Goal: Browse casually

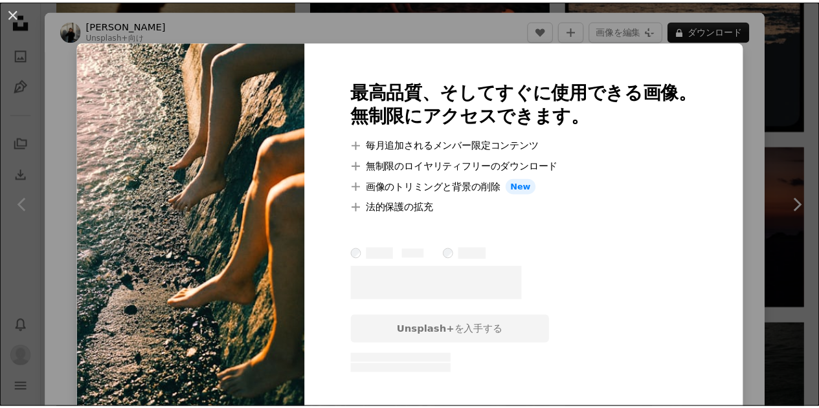
scroll to position [237, 0]
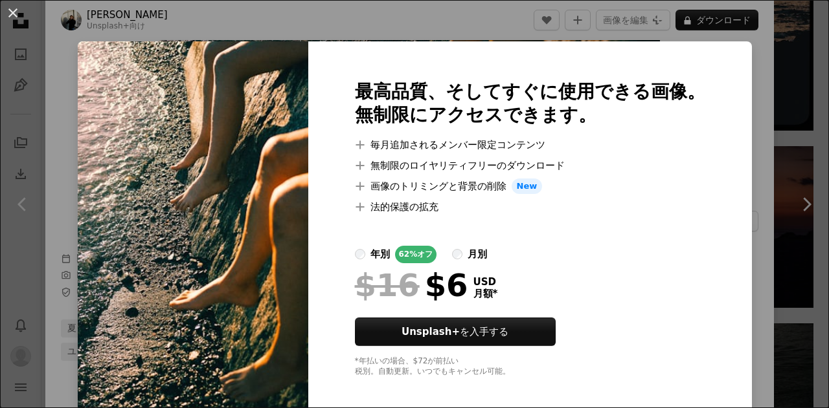
click at [781, 140] on div "An X shape 最高品質、そしてすぐに使用できる画像。 無制限にアクセスできます。 A plus sign 毎月追加されるメンバー限定コンテンツ A p…" at bounding box center [414, 204] width 829 height 408
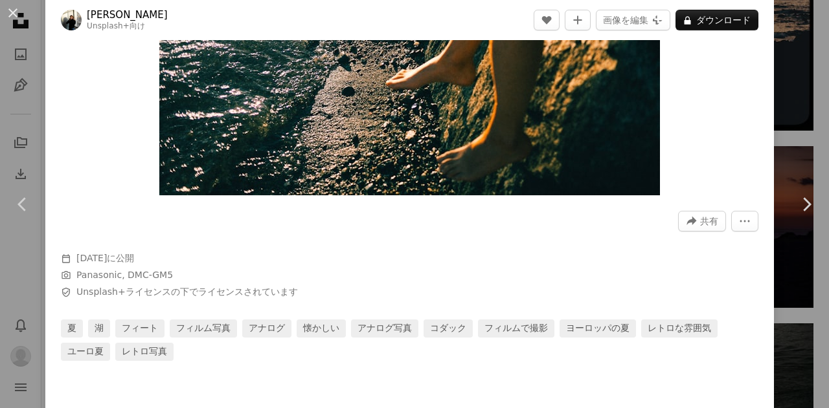
click at [781, 140] on div "An X shape Chevron left Chevron right [PERSON_NAME] Unsplash+ 向け A heart A plus…" at bounding box center [414, 204] width 829 height 408
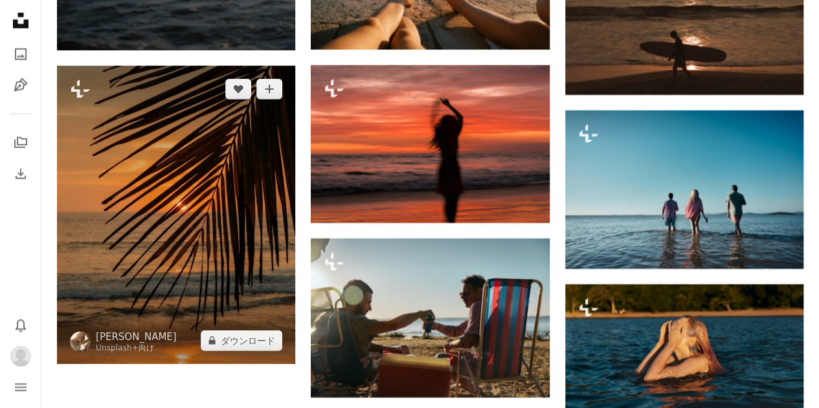
scroll to position [4152, 0]
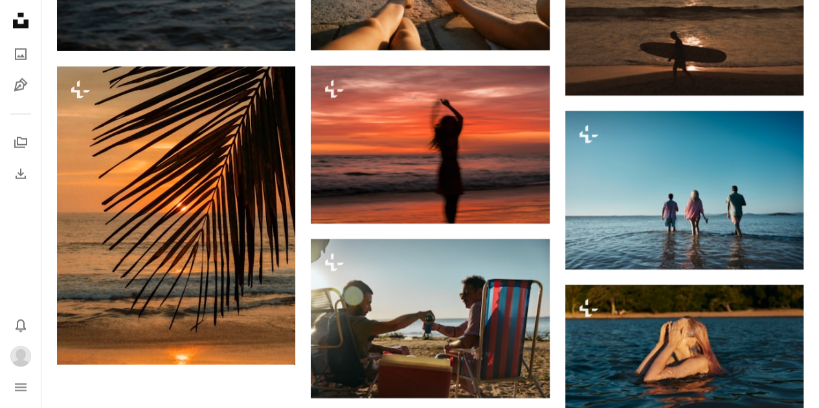
click at [20, 11] on icon "Unsplash logo Unsplash ホーム" at bounding box center [21, 21] width 26 height 26
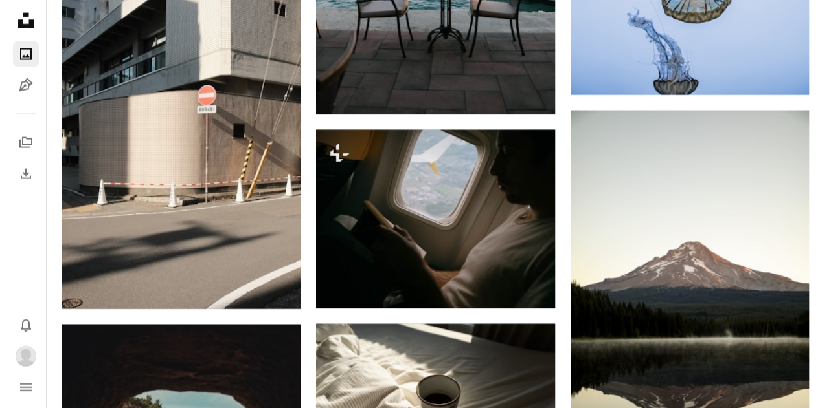
scroll to position [1601, 0]
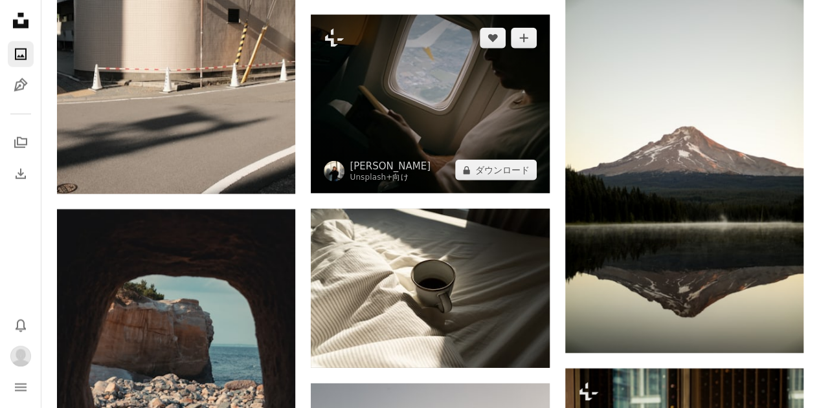
click at [412, 156] on img at bounding box center [430, 104] width 238 height 179
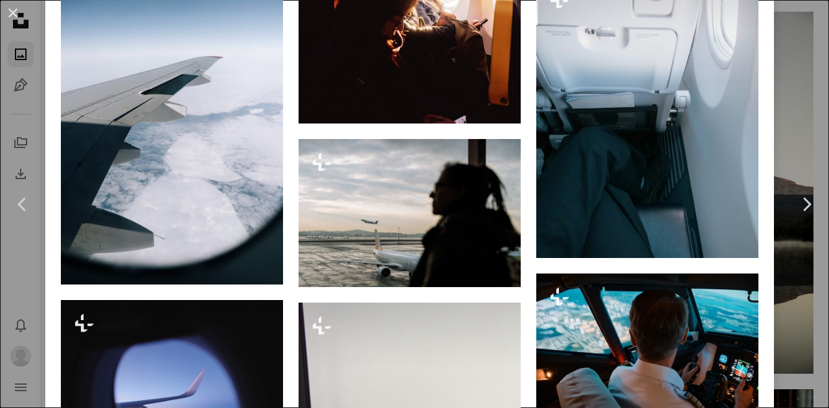
scroll to position [2395, 0]
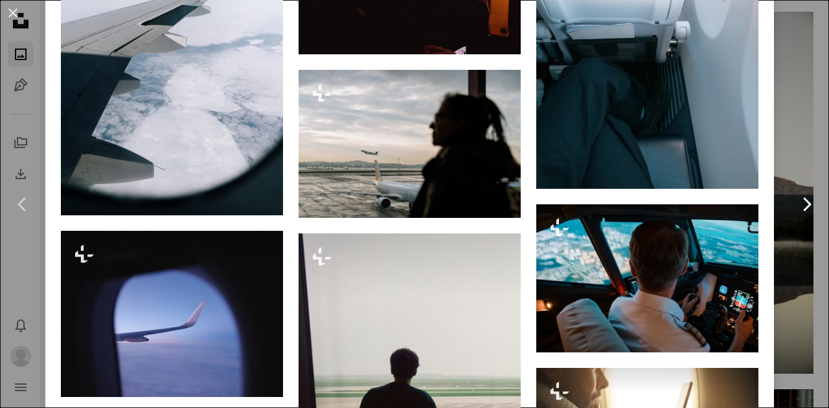
click at [790, 155] on link "Chevron right" at bounding box center [805, 204] width 45 height 124
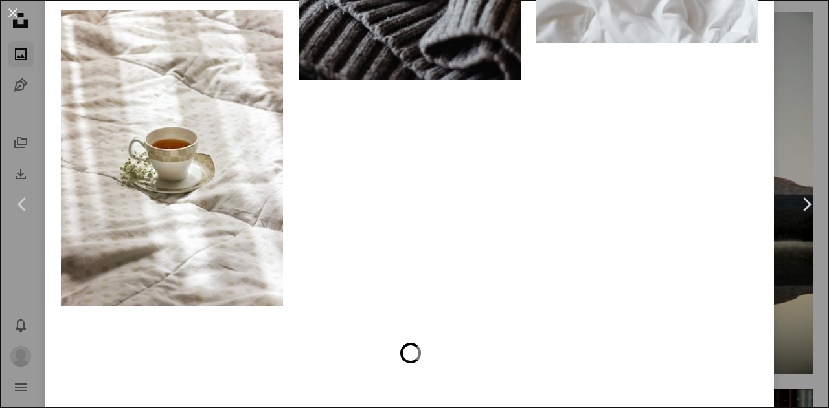
scroll to position [2799, 0]
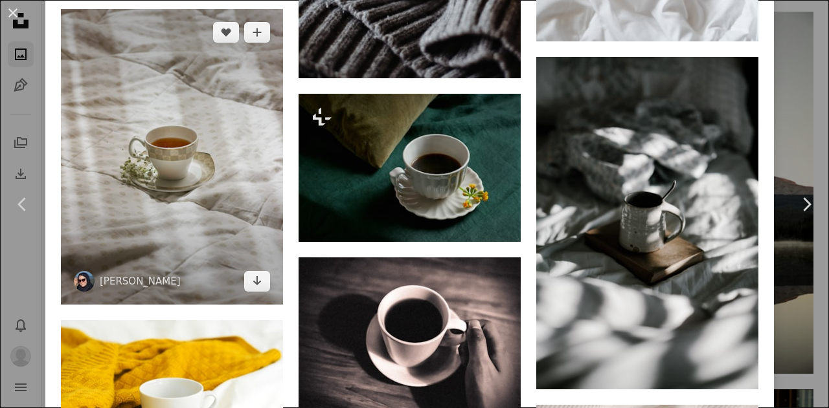
click at [179, 149] on img at bounding box center [172, 157] width 222 height 296
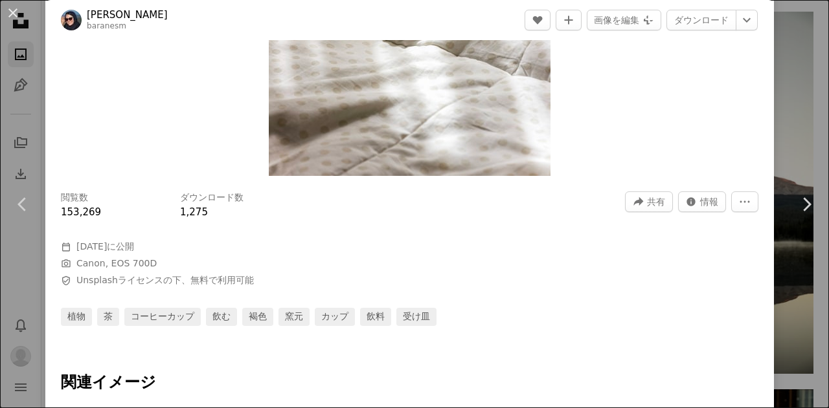
scroll to position [33, 0]
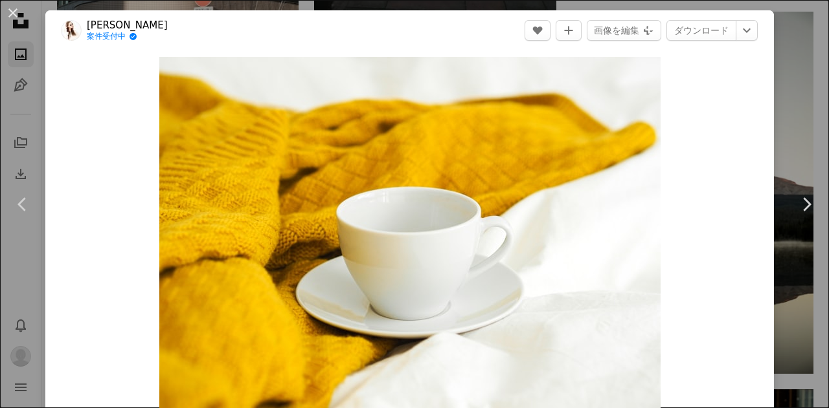
click at [771, 63] on div "An X shape Chevron left Chevron right [PERSON_NAME] 案件受付中 A checkmark inside of…" at bounding box center [414, 204] width 829 height 408
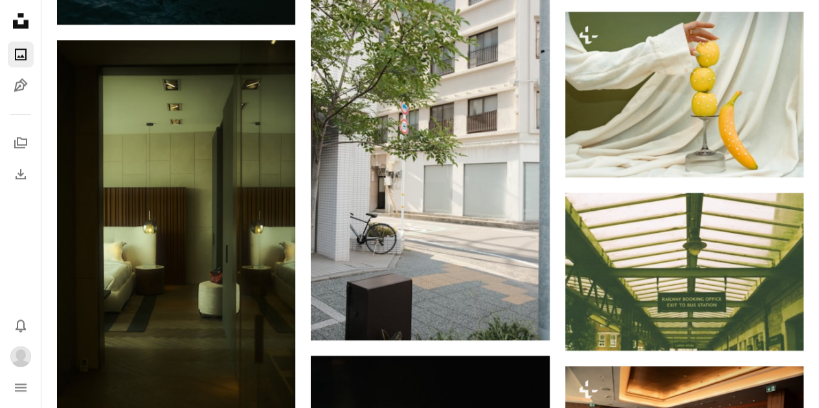
scroll to position [3256, 0]
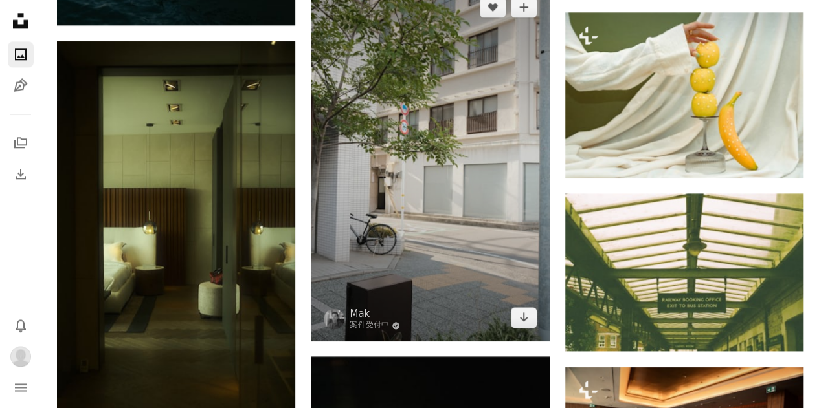
click at [445, 231] on img at bounding box center [430, 162] width 238 height 357
click at [410, 240] on img at bounding box center [430, 162] width 238 height 357
click at [401, 174] on img at bounding box center [430, 162] width 238 height 357
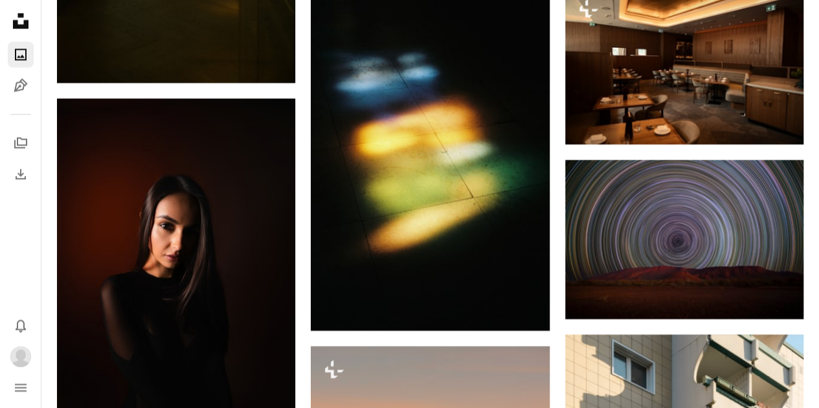
scroll to position [3830, 0]
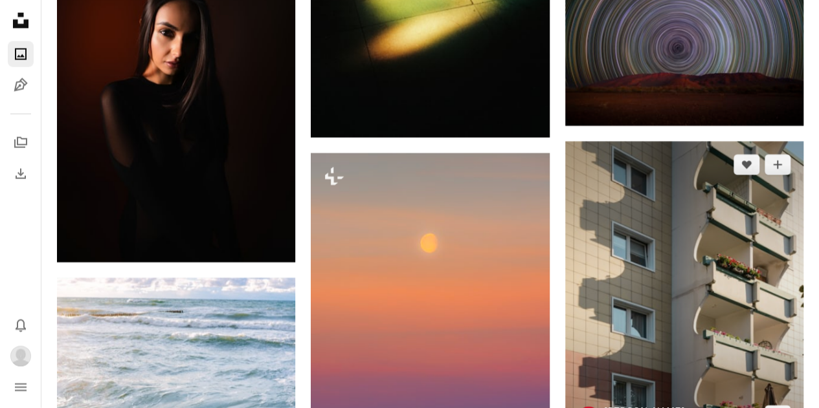
click at [708, 329] on img at bounding box center [684, 291] width 238 height 298
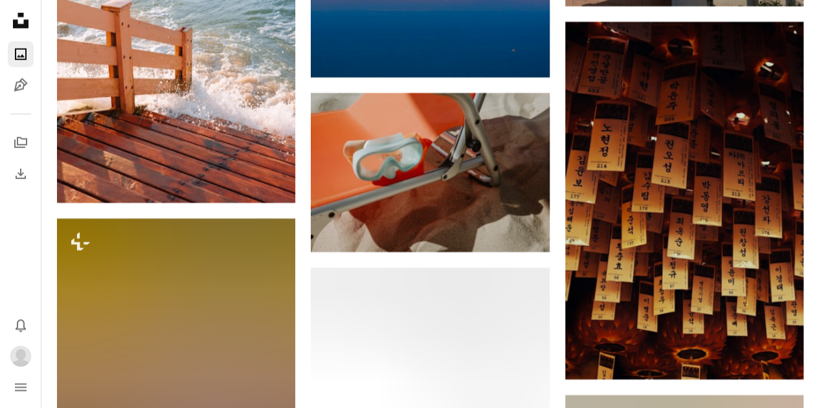
scroll to position [4263, 0]
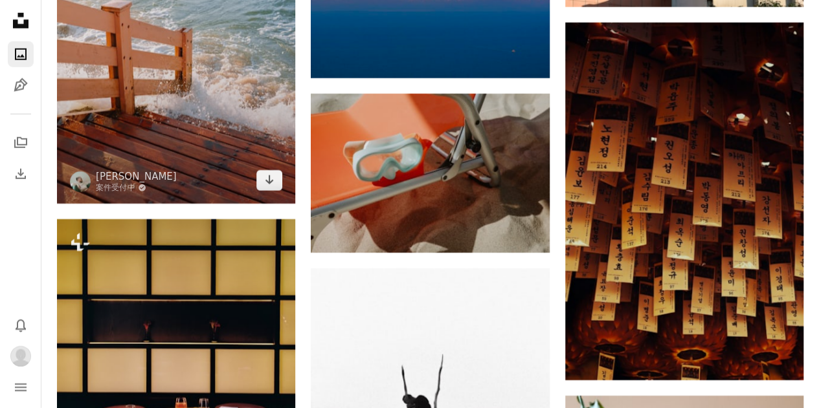
click at [218, 107] on img at bounding box center [176, 24] width 238 height 357
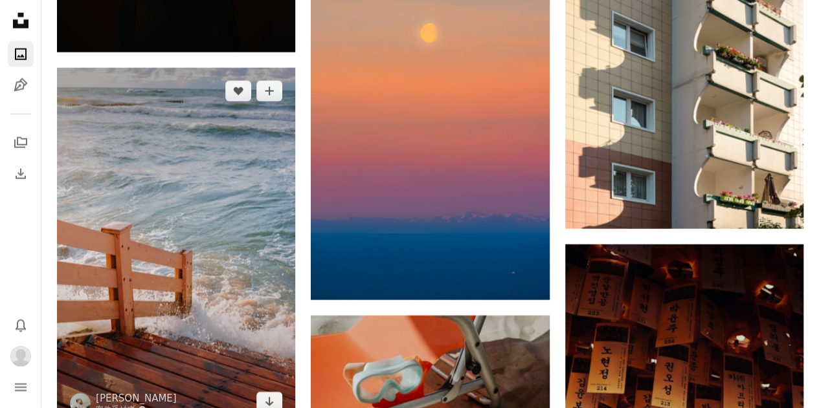
scroll to position [4040, 0]
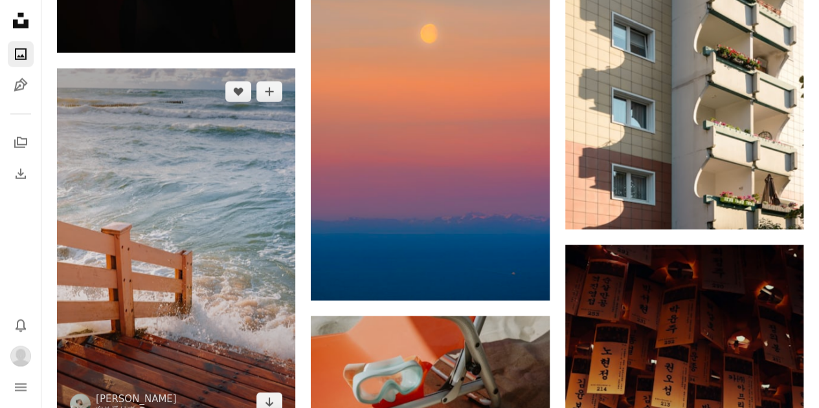
click at [133, 119] on img at bounding box center [176, 247] width 238 height 357
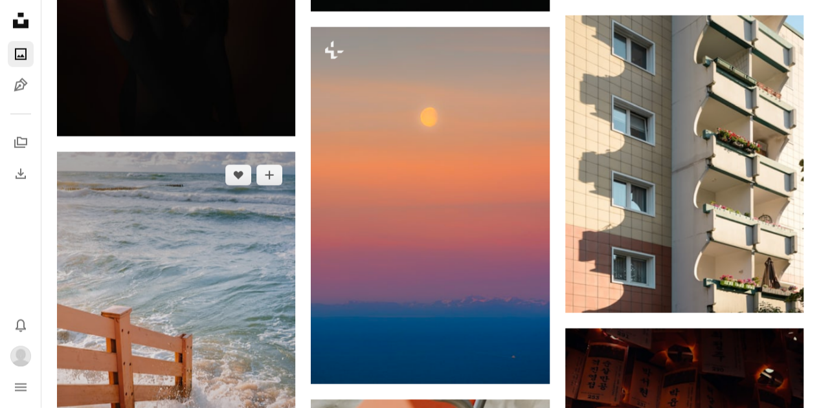
scroll to position [3933, 0]
